Goal: Information Seeking & Learning: Find specific fact

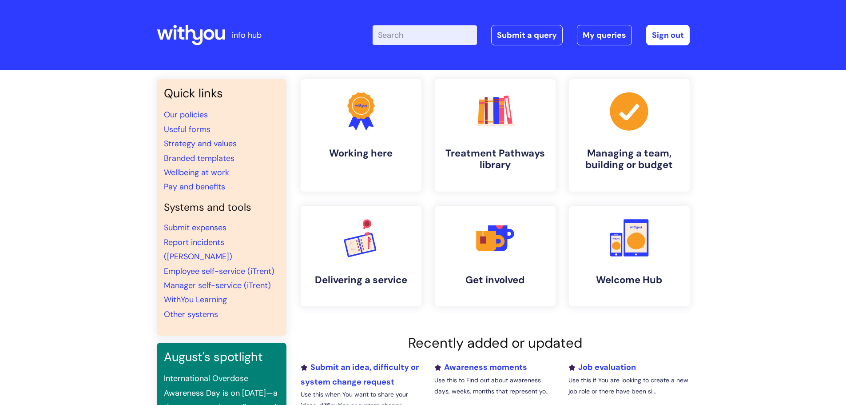
click at [402, 35] on input "Enter your search term here..." at bounding box center [425, 35] width 104 height 20
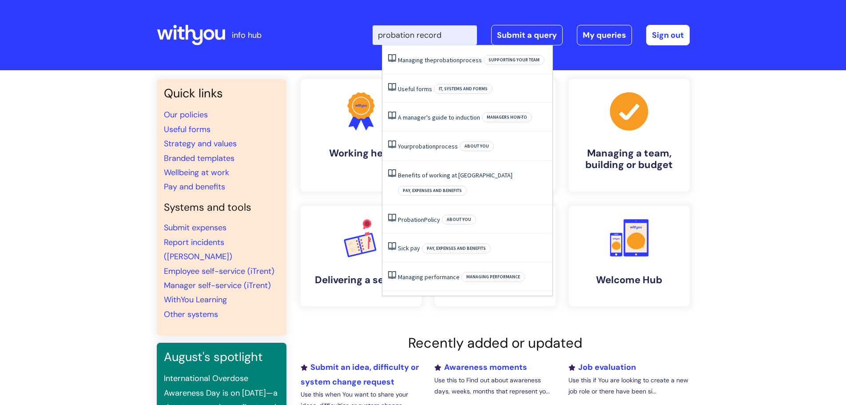
type input "probation record"
click button "Search" at bounding box center [0, 0] width 0 height 0
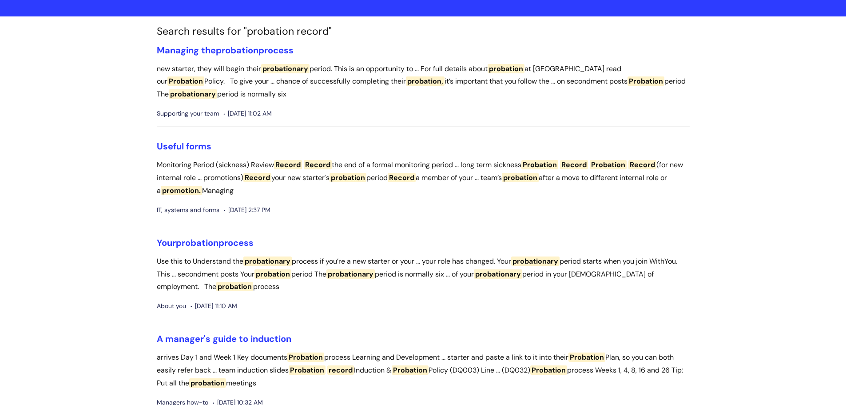
scroll to position [89, 0]
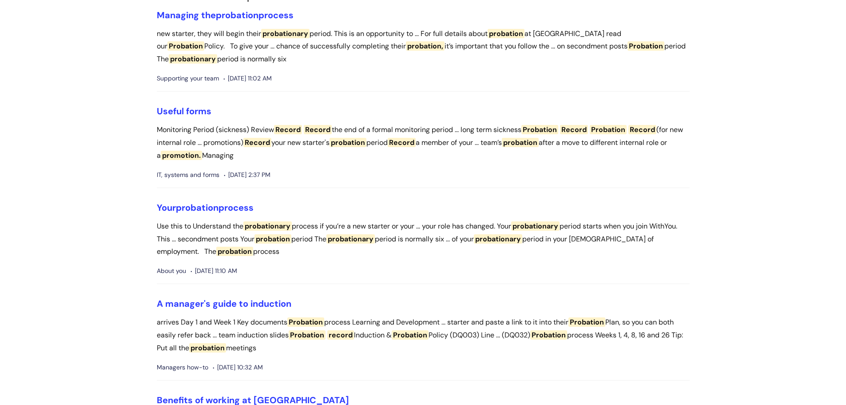
click at [546, 129] on span "Probation" at bounding box center [539, 129] width 37 height 9
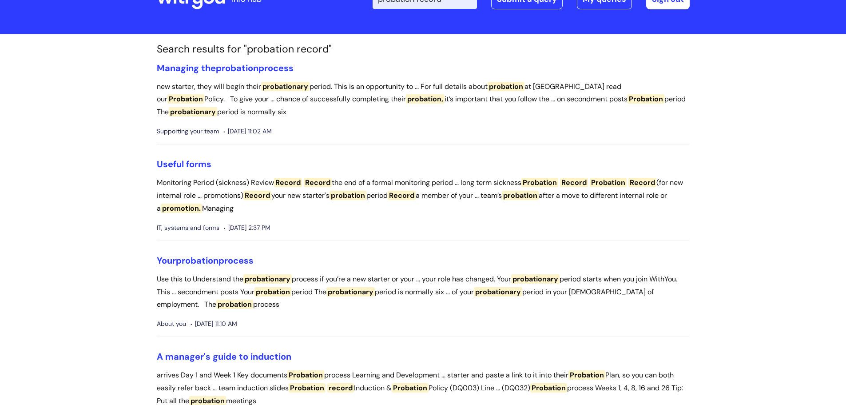
scroll to position [0, 0]
